Goal: Check status: Verify the current state of an ongoing process or item

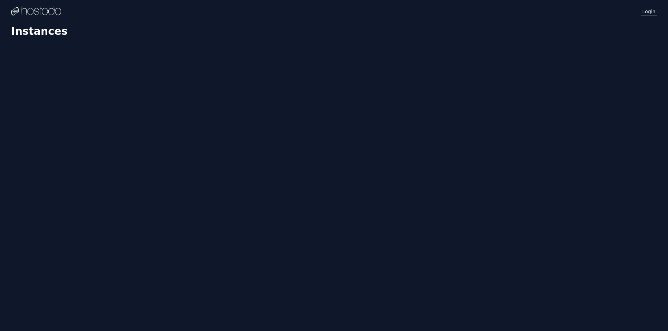
click at [646, 11] on link "Login" at bounding box center [649, 11] width 16 height 9
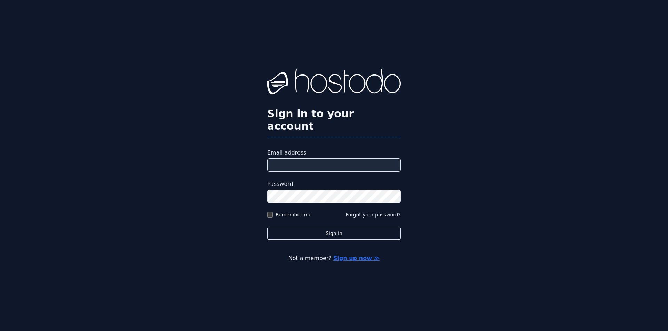
click at [324, 158] on input "Email address" at bounding box center [334, 164] width 134 height 13
type input "**********"
drag, startPoint x: 361, startPoint y: 99, endPoint x: 361, endPoint y: 109, distance: 10.4
click at [361, 96] on img at bounding box center [334, 83] width 134 height 28
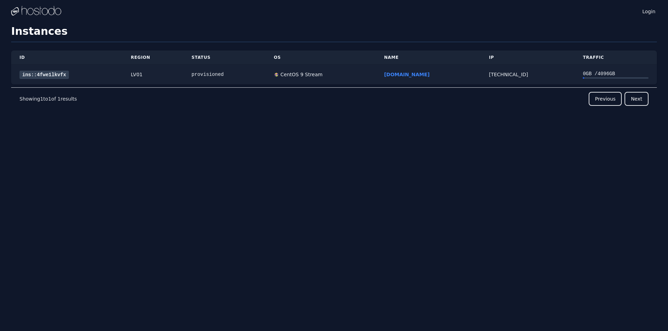
click at [46, 72] on link "ins::4fwe1lkvfx" at bounding box center [43, 75] width 49 height 8
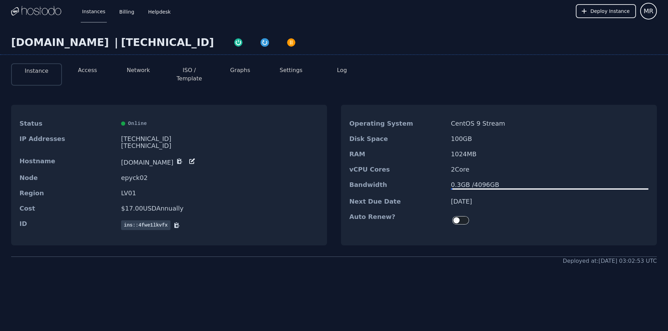
click at [459, 151] on dd "1024 MB" at bounding box center [550, 154] width 198 height 7
click at [420, 152] on div "RAM 1024 MB" at bounding box center [499, 153] width 316 height 15
click at [121, 47] on div "[TECHNICAL_ID]" at bounding box center [167, 42] width 93 height 13
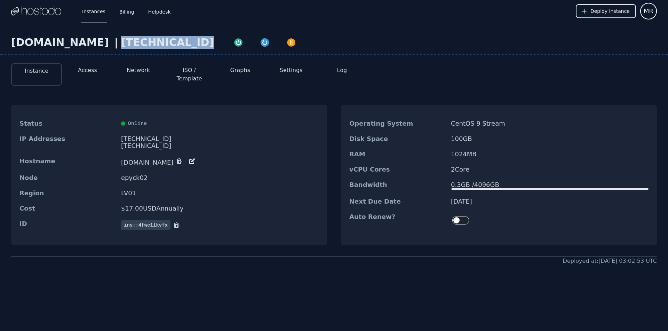
click at [121, 47] on div "[TECHNICAL_ID]" at bounding box center [167, 42] width 93 height 13
copy div "[TECHNICAL_ID]"
click at [124, 241] on div "Status Online IP Addresses 216.126.238.54 2604:5040:11:1d9:5ad5:d24c:8176:13cb/…" at bounding box center [334, 175] width 646 height 163
click at [420, 278] on div "viduary.com | 216.126.238.54 Instance Access Network ISO / Template Graphs Sett…" at bounding box center [334, 178] width 668 height 312
click at [625, 72] on div "Instance Access Network ISO / Template Graphs Settings Log" at bounding box center [334, 74] width 646 height 22
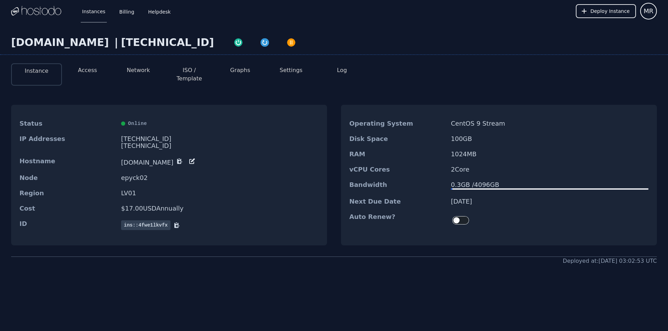
click at [238, 73] on button "Graphs" at bounding box center [240, 70] width 20 height 8
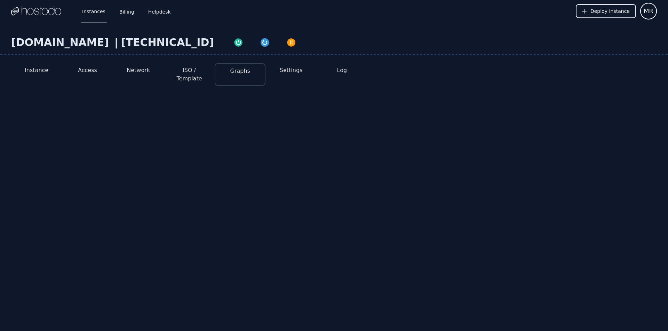
select select "***"
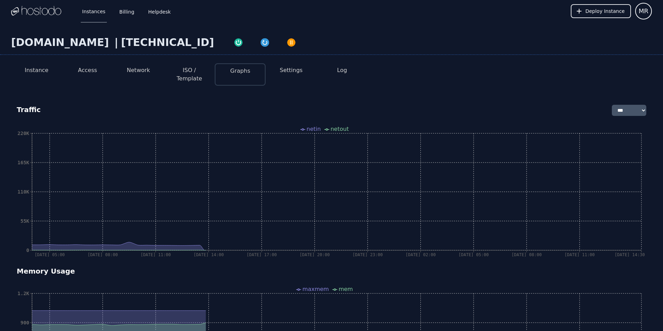
select select "***"
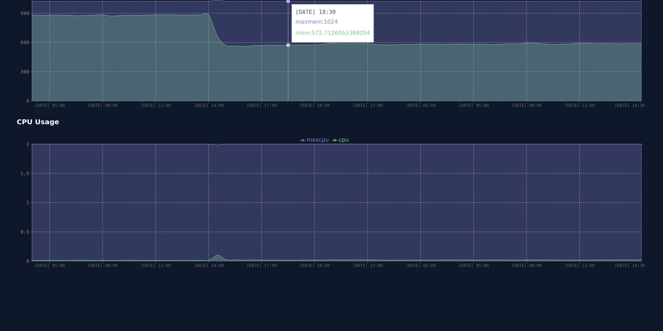
scroll to position [313, 0]
